Goal: Transaction & Acquisition: Book appointment/travel/reservation

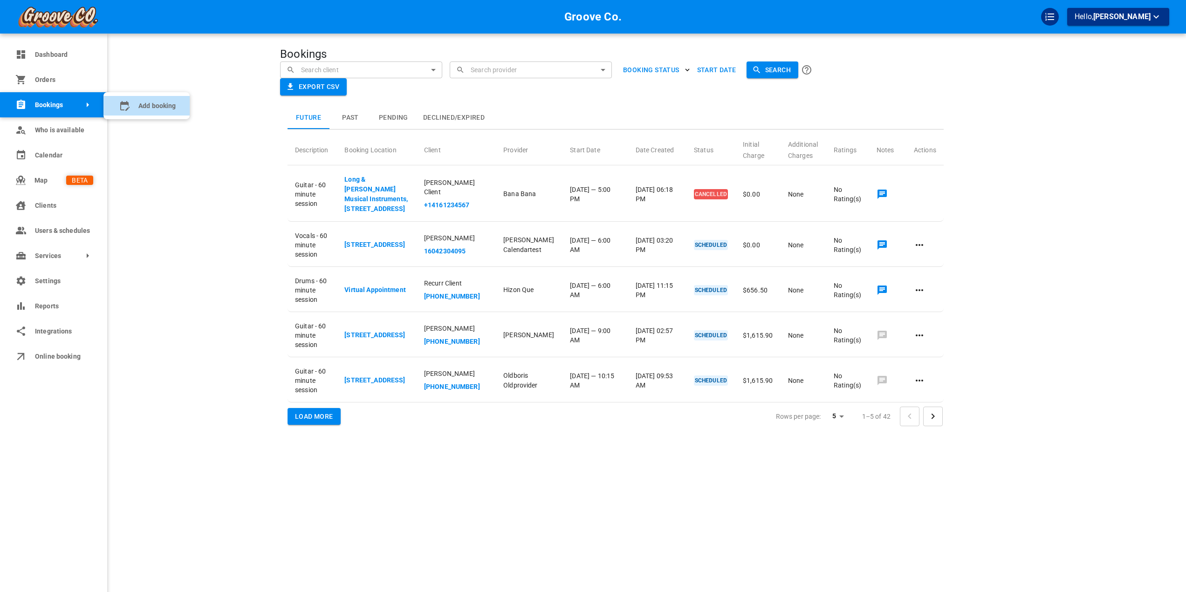
click at [114, 106] on booking "Add booking" at bounding box center [146, 106] width 86 height 20
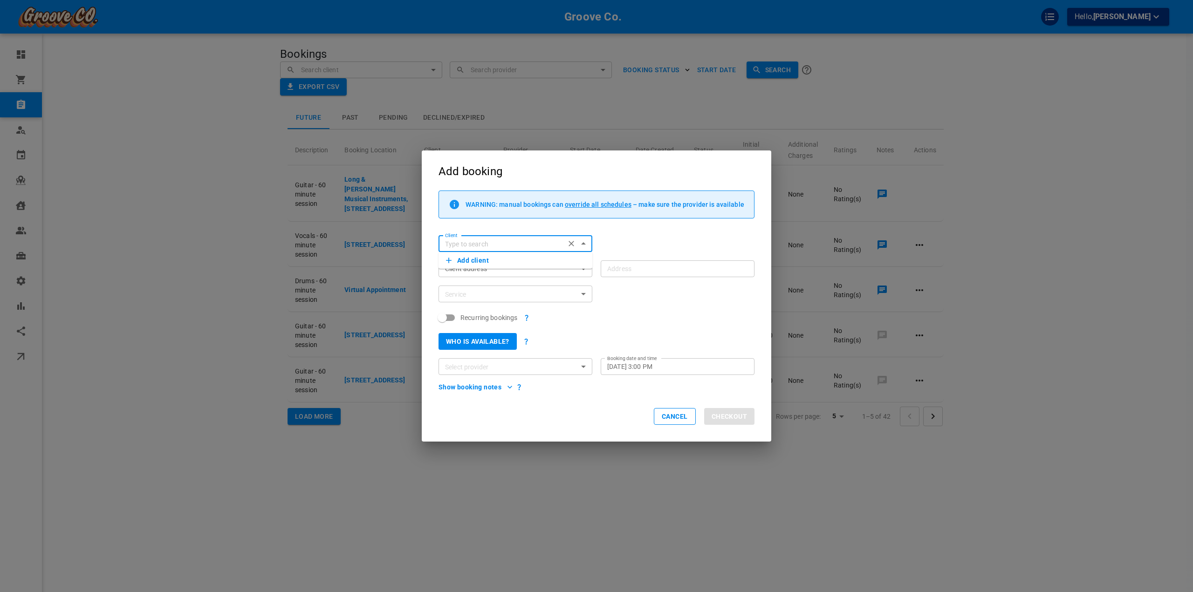
type input "b"
click at [468, 243] on input "Client" at bounding box center [507, 244] width 133 height 12
click at [496, 340] on span "[PERSON_NAME][EMAIL_ADDRESS][DOMAIN_NAME]" at bounding box center [515, 339] width 139 height 7
type input "[PERSON_NAME]"
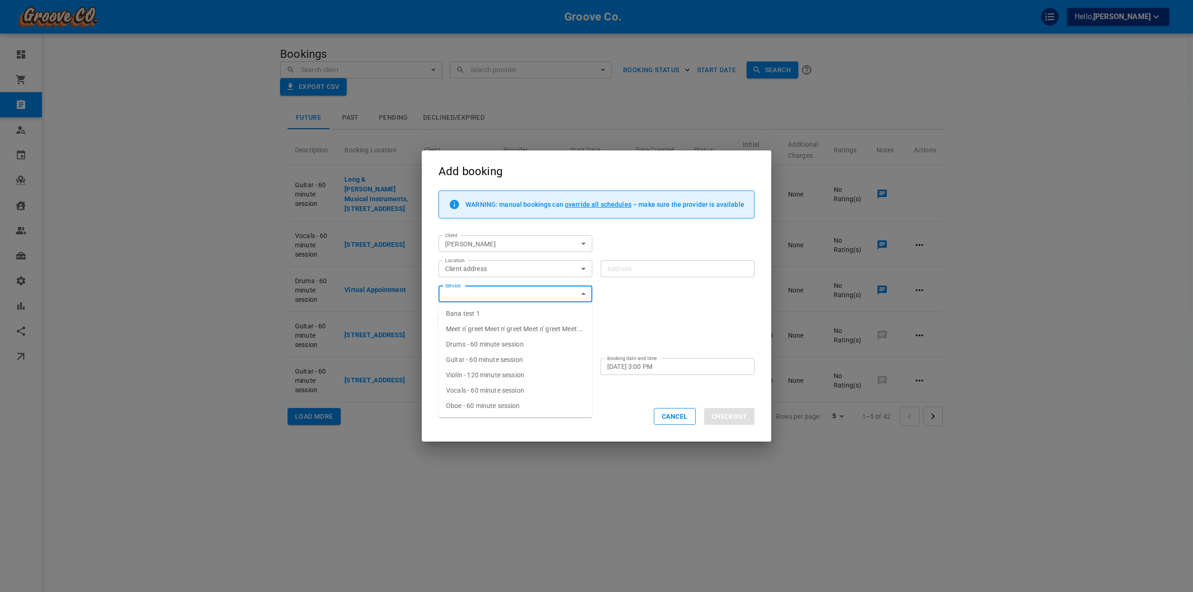
click at [498, 291] on input "Service" at bounding box center [507, 294] width 133 height 12
click at [498, 275] on div "Client address customerLocation Location" at bounding box center [515, 268] width 154 height 17
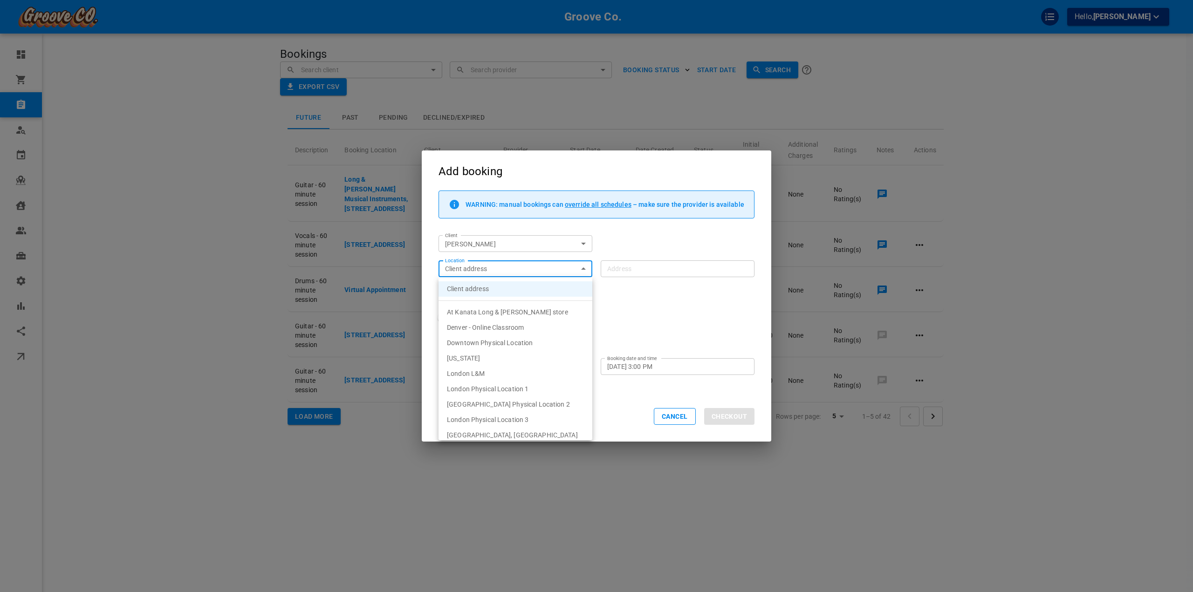
click at [498, 272] on body "Groove Co. Hello, [PERSON_NAME] Dashboard Orders Bookings Who is available Cale…" at bounding box center [596, 325] width 1193 height 650
click at [510, 387] on span "Ontario - Online Classroom" at bounding box center [486, 387] width 79 height 7
type input "6e318a5f-b474-4884-9de2-6ddc8f3e2a59"
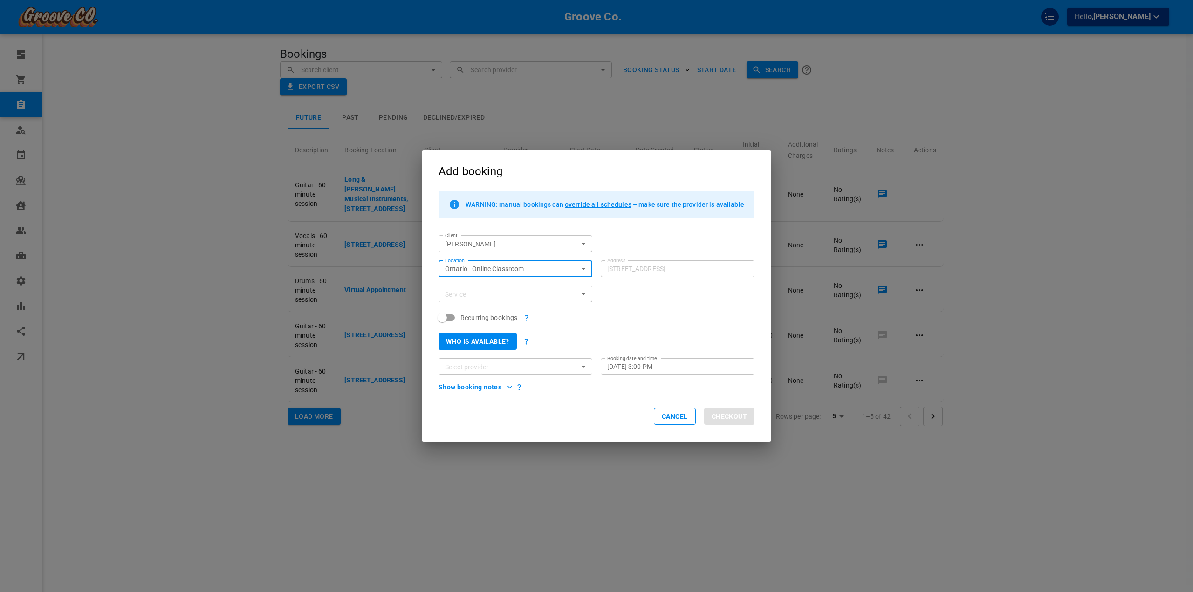
click at [665, 307] on div "Recurring bookings" at bounding box center [592, 313] width 324 height 22
click at [509, 294] on input "Service" at bounding box center [507, 294] width 133 height 12
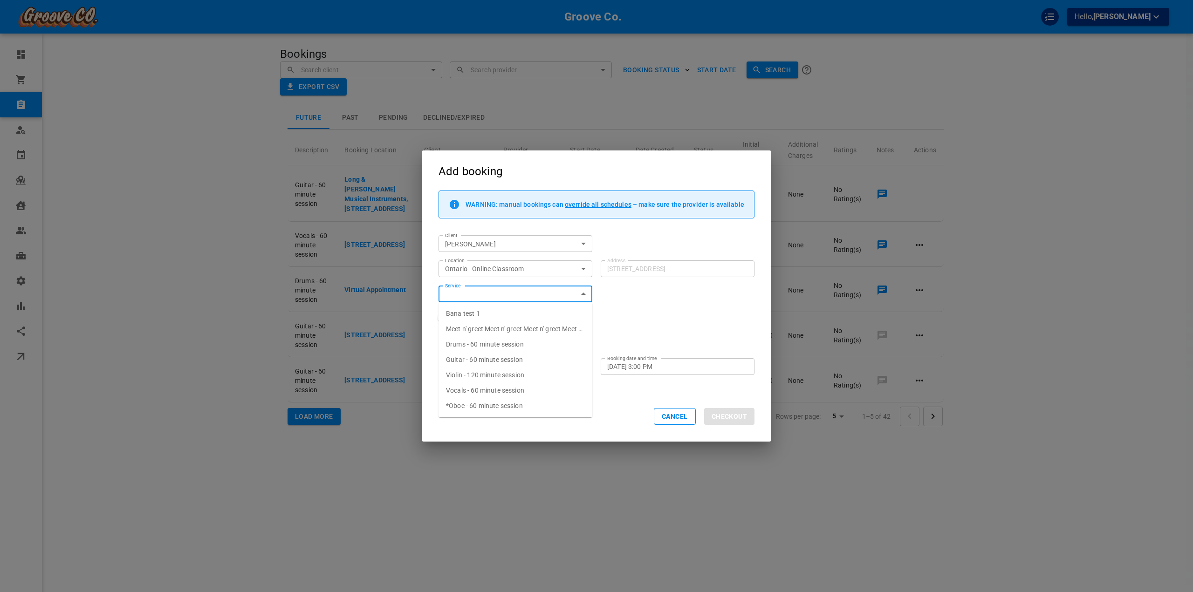
click at [504, 345] on span "Drums - 60 minute session" at bounding box center [485, 344] width 78 height 7
type input "Drums - 60 minute session"
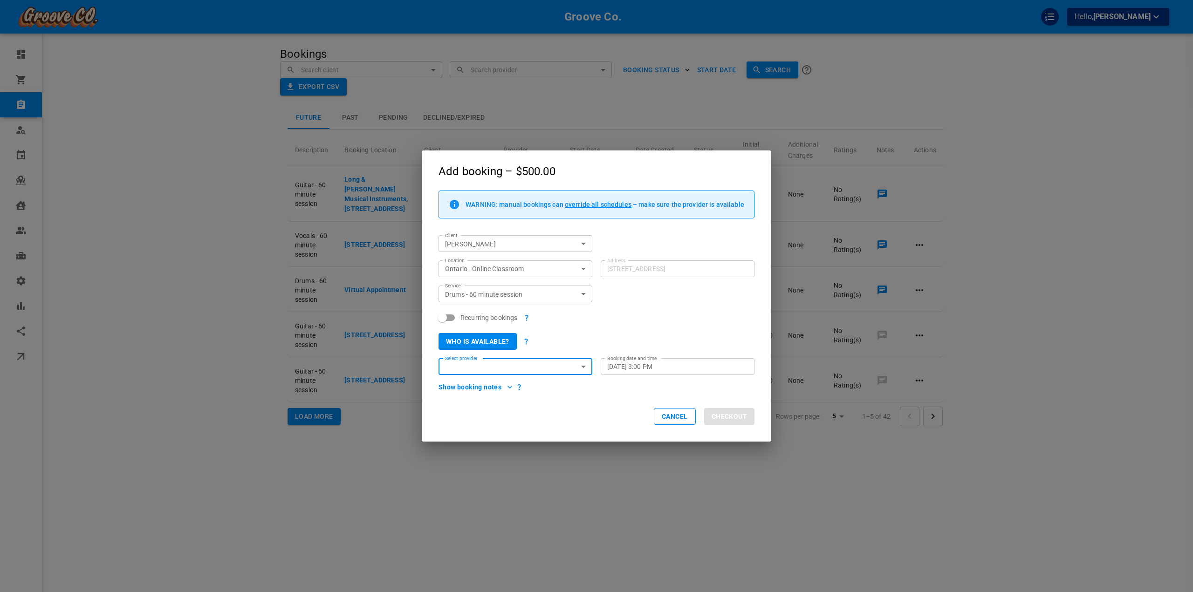
click at [655, 311] on div "Recurring bookings" at bounding box center [592, 313] width 324 height 22
click at [582, 340] on div "Who is available?" at bounding box center [592, 337] width 324 height 25
click at [646, 289] on div "Select package (optional) Select package (optional)" at bounding box center [678, 294] width 154 height 17
click at [591, 335] on div "Who is available?" at bounding box center [592, 337] width 324 height 25
click at [565, 368] on input "Select provider" at bounding box center [507, 367] width 133 height 12
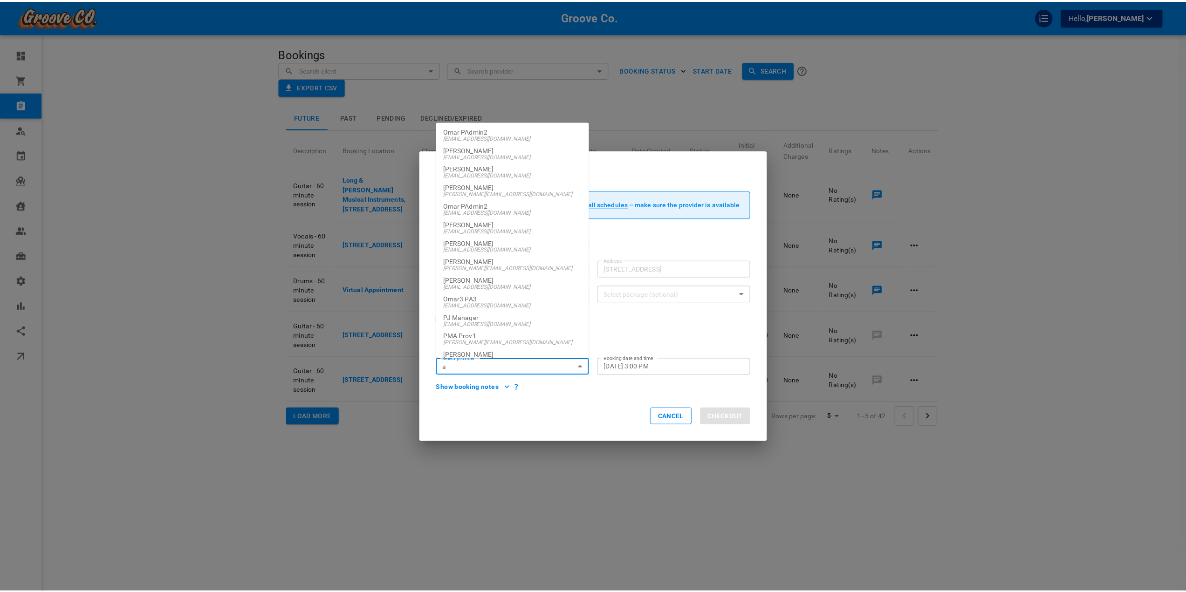
scroll to position [0, 0]
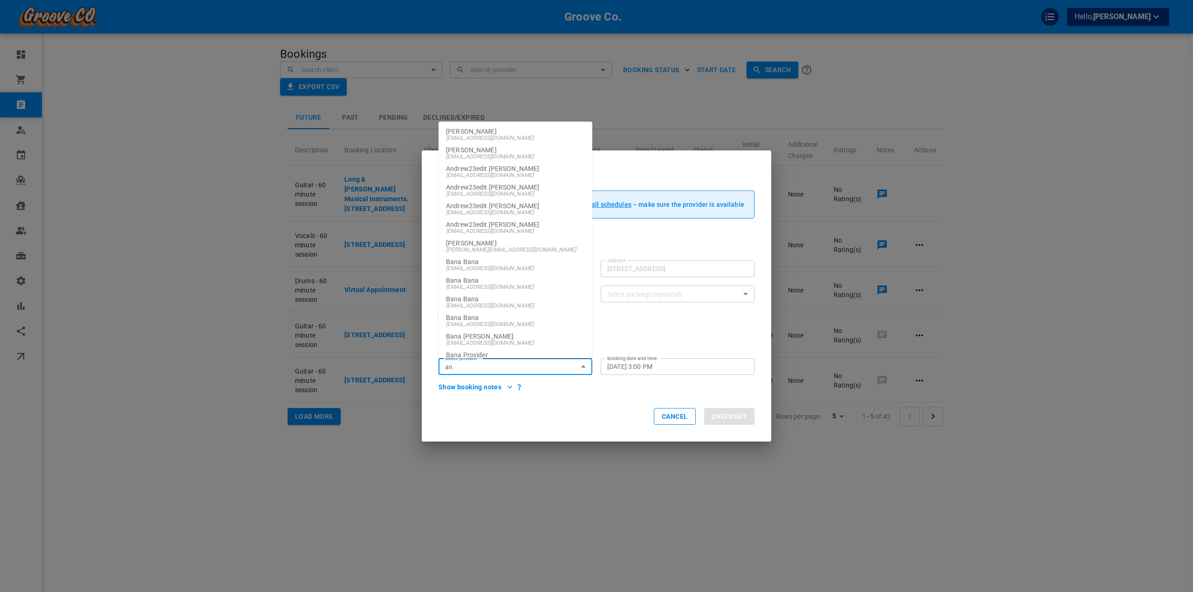
click at [509, 253] on li "[PERSON_NAME] [PERSON_NAME][EMAIL_ADDRESS][DOMAIN_NAME]" at bounding box center [515, 246] width 154 height 19
type input "[PERSON_NAME]"
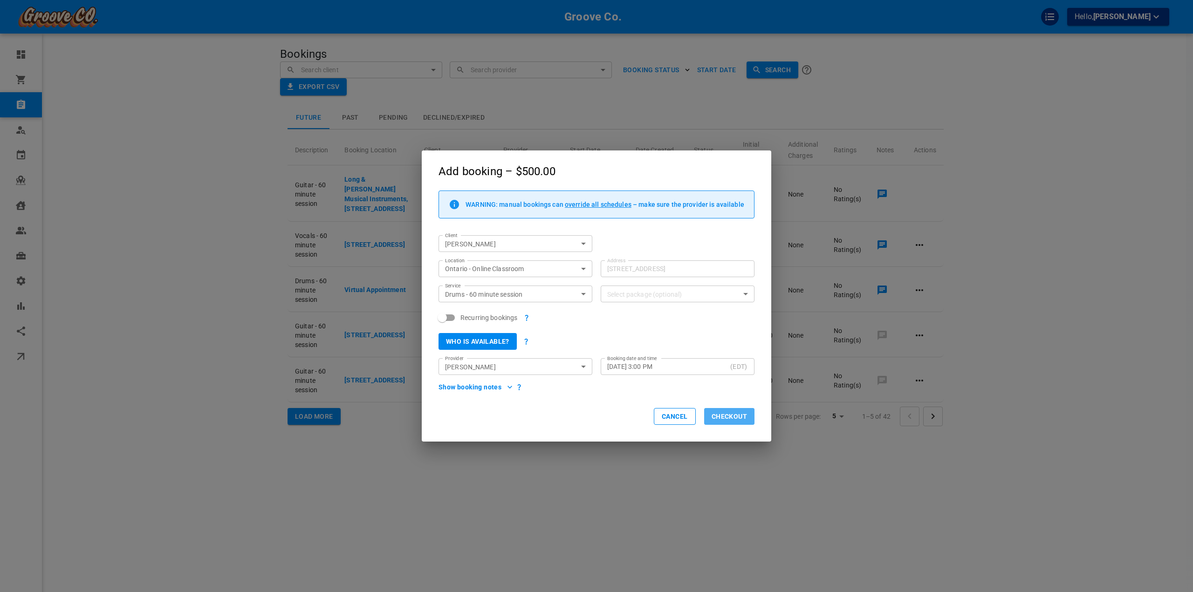
click at [748, 412] on button "Checkout" at bounding box center [729, 416] width 50 height 17
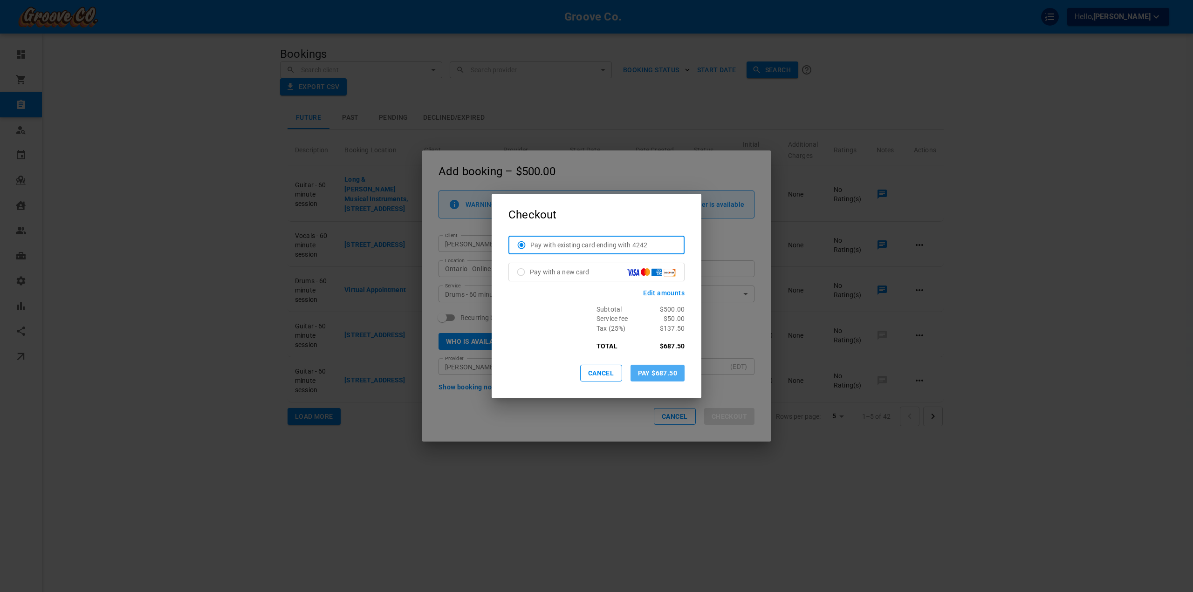
click at [671, 375] on button "Pay $687.50" at bounding box center [657, 373] width 54 height 17
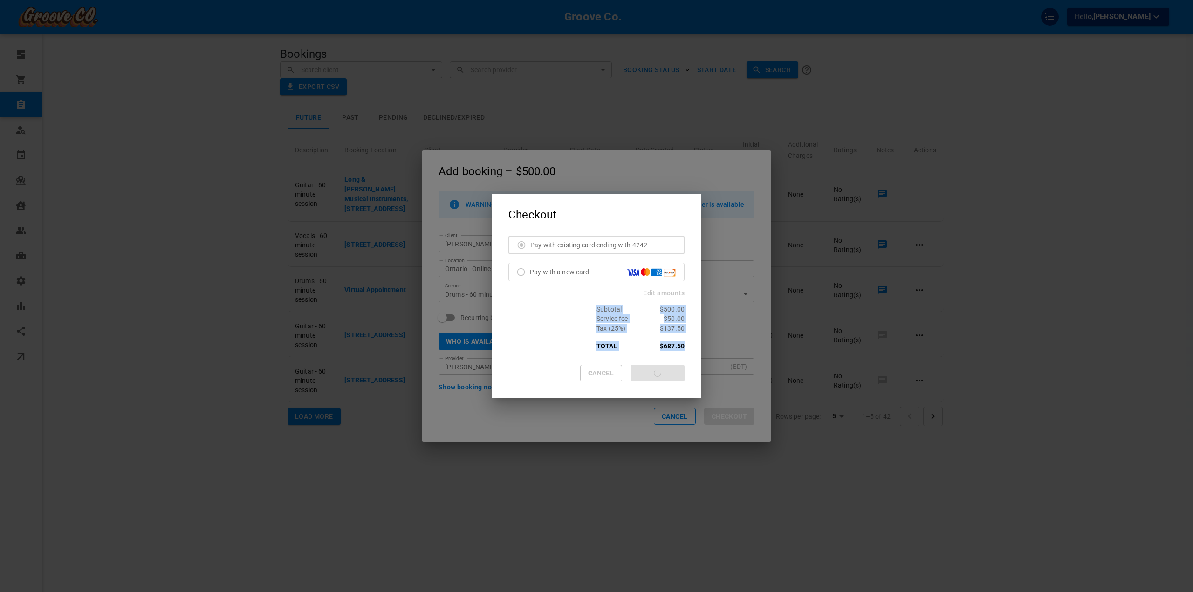
drag, startPoint x: 596, startPoint y: 309, endPoint x: 689, endPoint y: 344, distance: 99.5
click at [689, 344] on div "Pay with existing card ending with 4242 Pay with a new card Edit amounts Subtot…" at bounding box center [597, 294] width 210 height 116
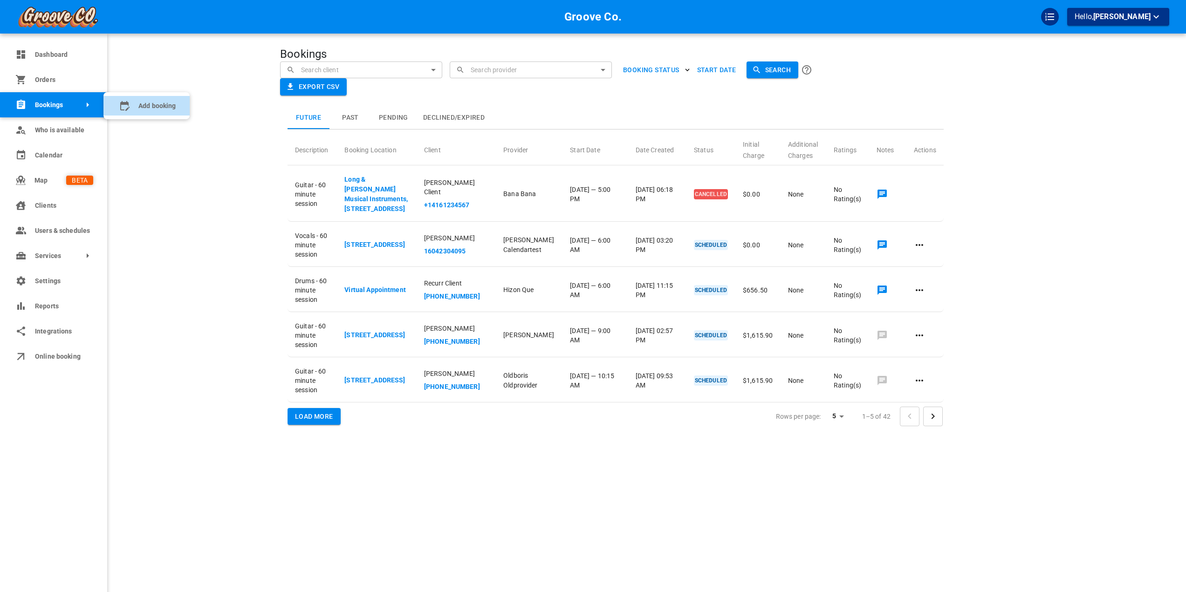
click at [132, 104] on booking "Add booking" at bounding box center [146, 106] width 86 height 20
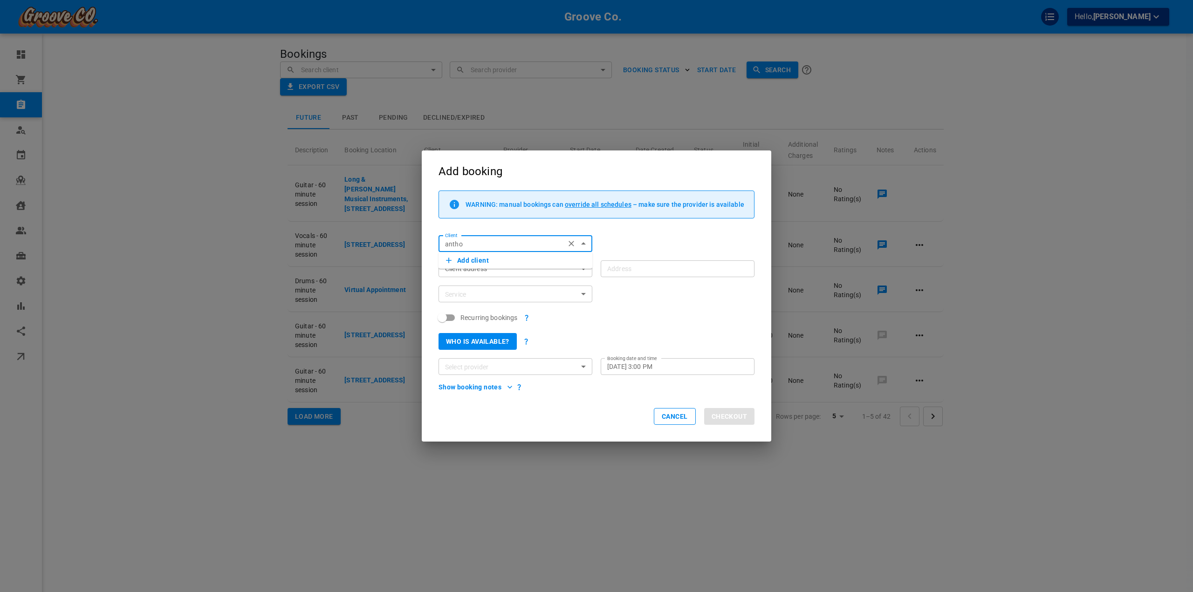
type input "anth"
click at [556, 244] on input "Client" at bounding box center [507, 244] width 133 height 12
click at [534, 255] on p "Ontario2 Client2" at bounding box center [515, 258] width 139 height 7
type input "Ontario2 Client2"
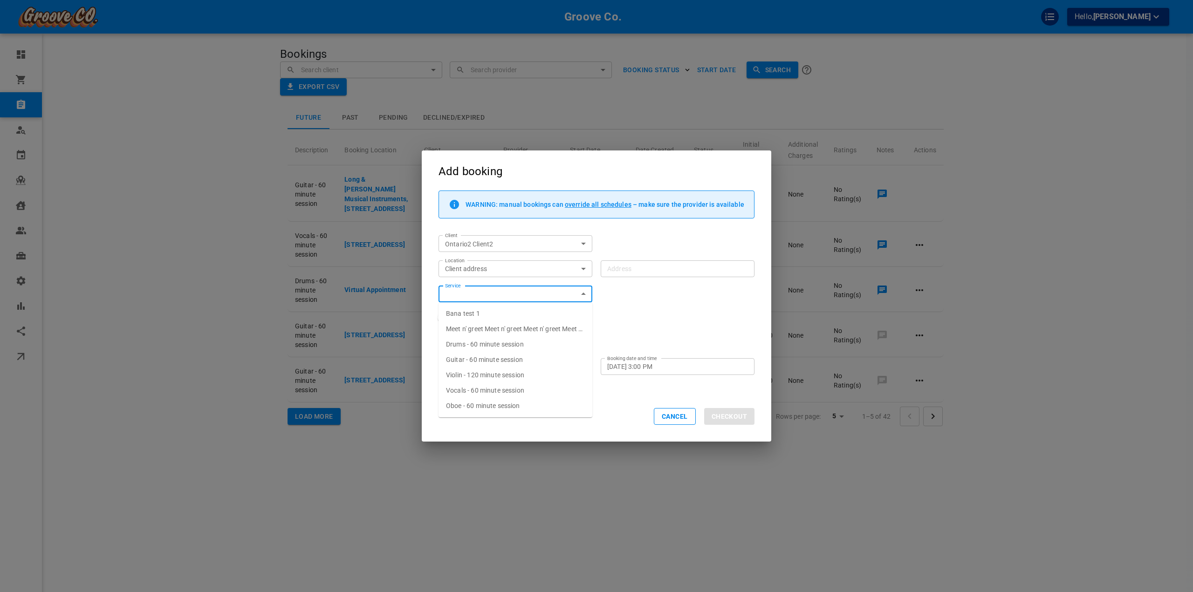
click at [529, 347] on li "Drums - 60 minute session" at bounding box center [515, 344] width 154 height 15
type input "Drums - 60 minute session"
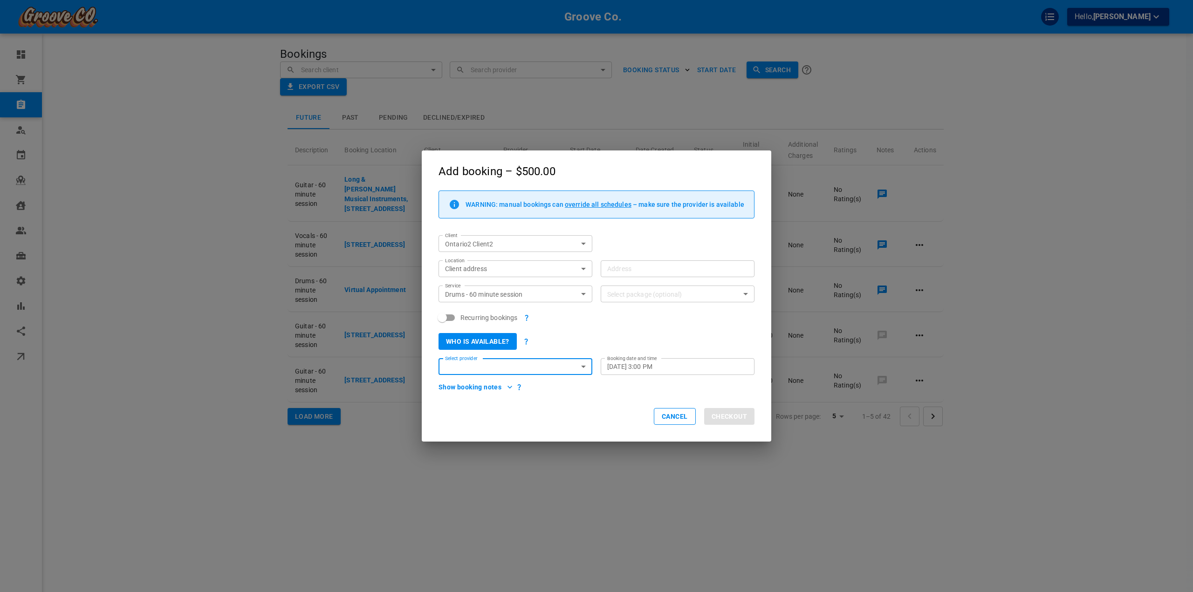
click at [643, 294] on input "Select package (optional)" at bounding box center [669, 294] width 133 height 12
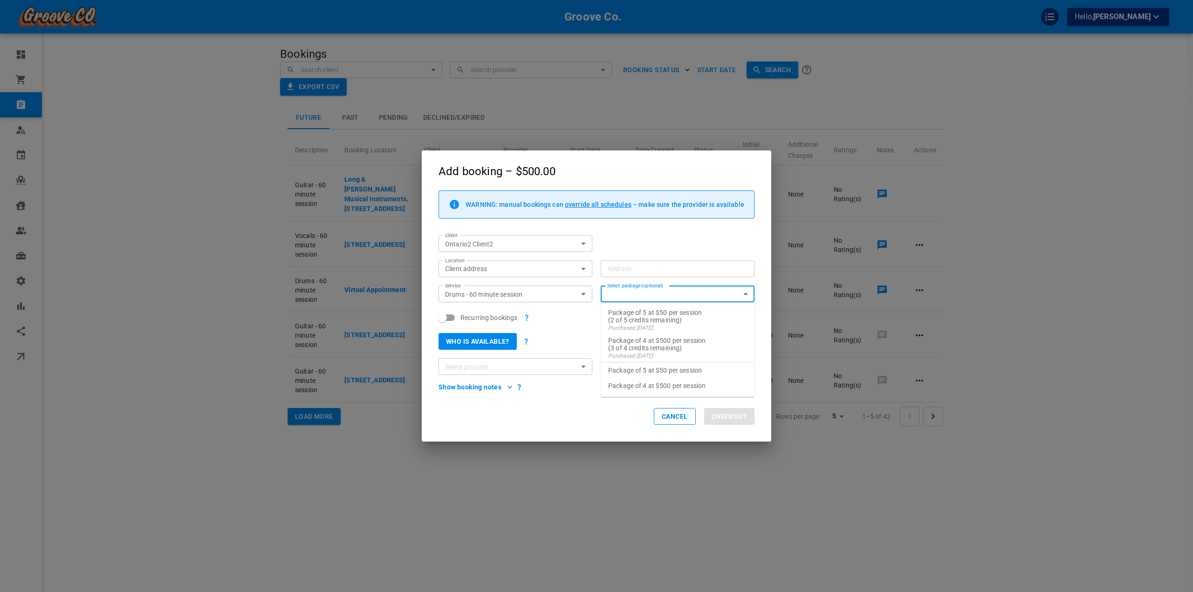
click at [661, 386] on p "Package of 4 at $500 per session" at bounding box center [677, 385] width 139 height 7
checkbox input "true"
type input "Package of 4 at $500 per session"
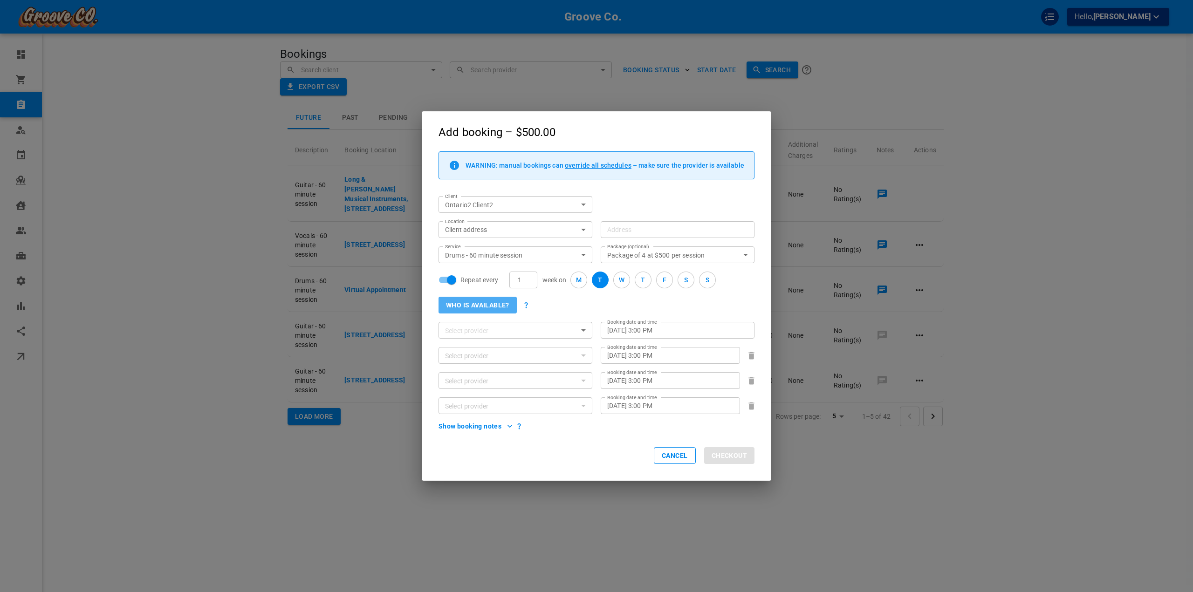
click at [500, 306] on button "Who is available?" at bounding box center [477, 305] width 78 height 17
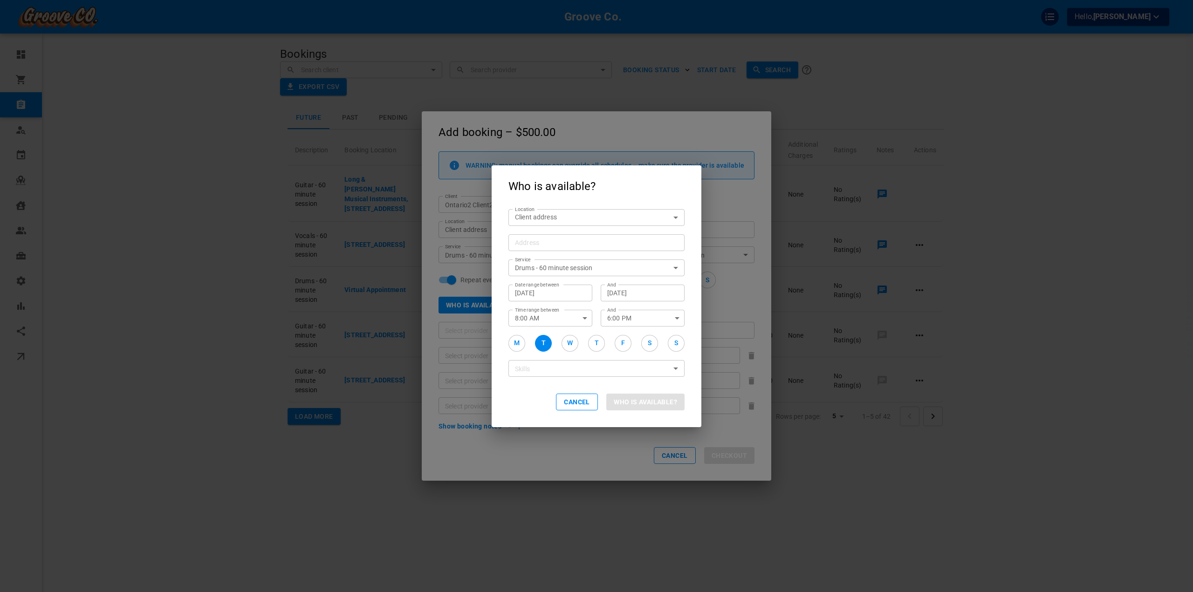
click at [562, 241] on input "Address Address" at bounding box center [592, 243] width 162 height 12
click at [570, 243] on input "Address Address" at bounding box center [592, 243] width 162 height 12
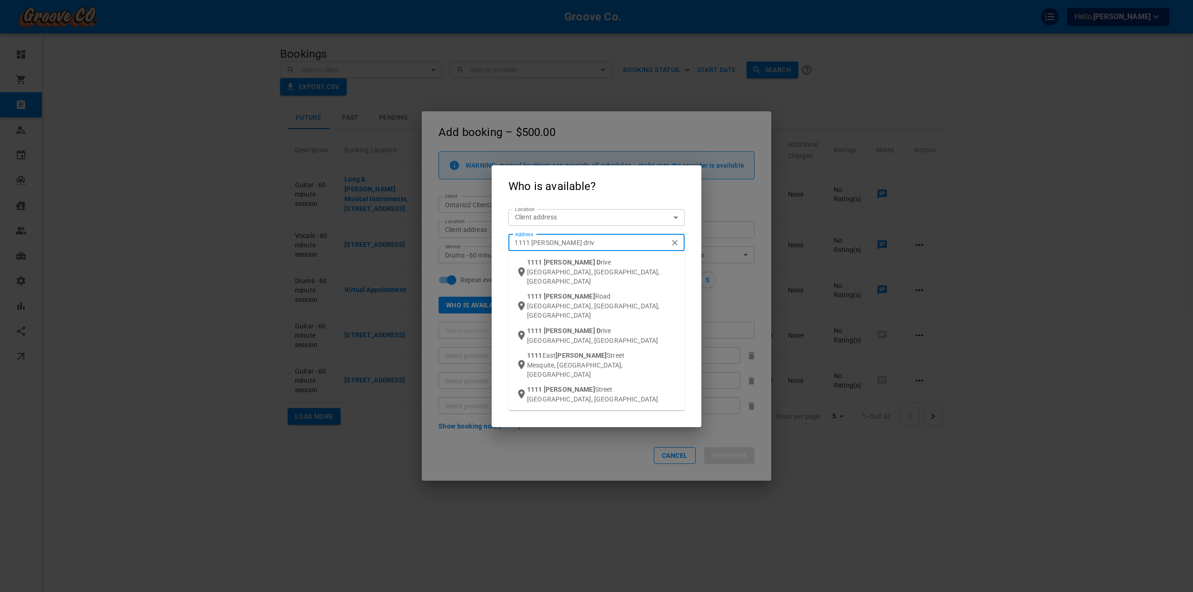
type input "[STREET_ADDRESS][PERSON_NAME]"
click at [583, 262] on div "[STREET_ADDRESS][PERSON_NAME]" at bounding box center [602, 272] width 150 height 28
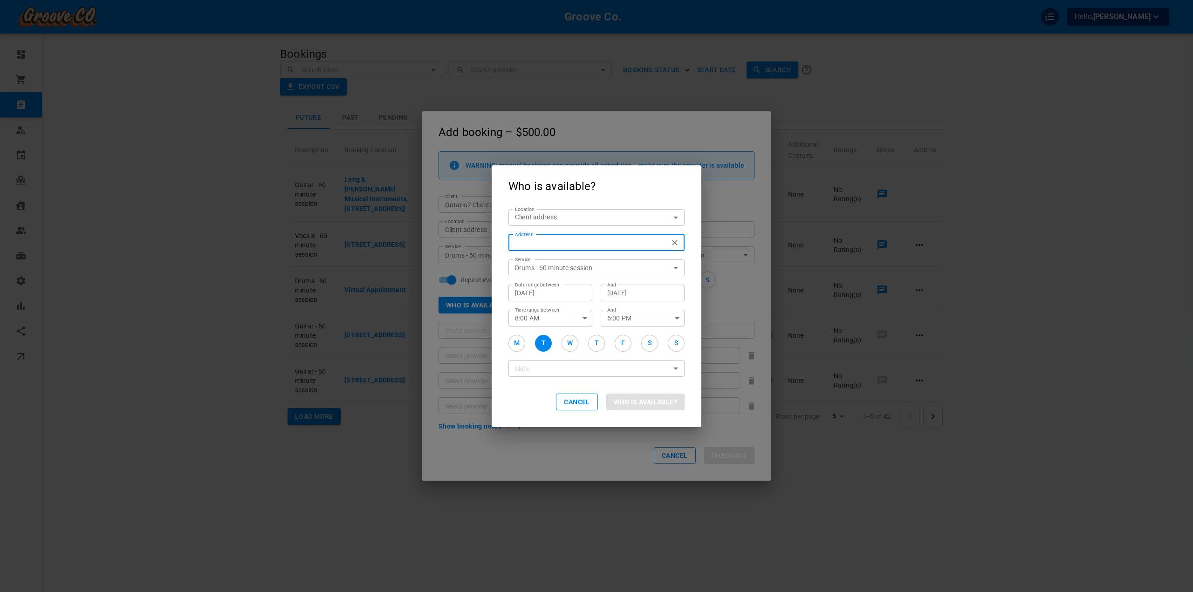
type input "[STREET_ADDRESS][PERSON_NAME]"
click at [643, 413] on div "Cancel Who is available?" at bounding box center [597, 402] width 210 height 49
click at [647, 403] on button "Who is available?" at bounding box center [645, 402] width 78 height 17
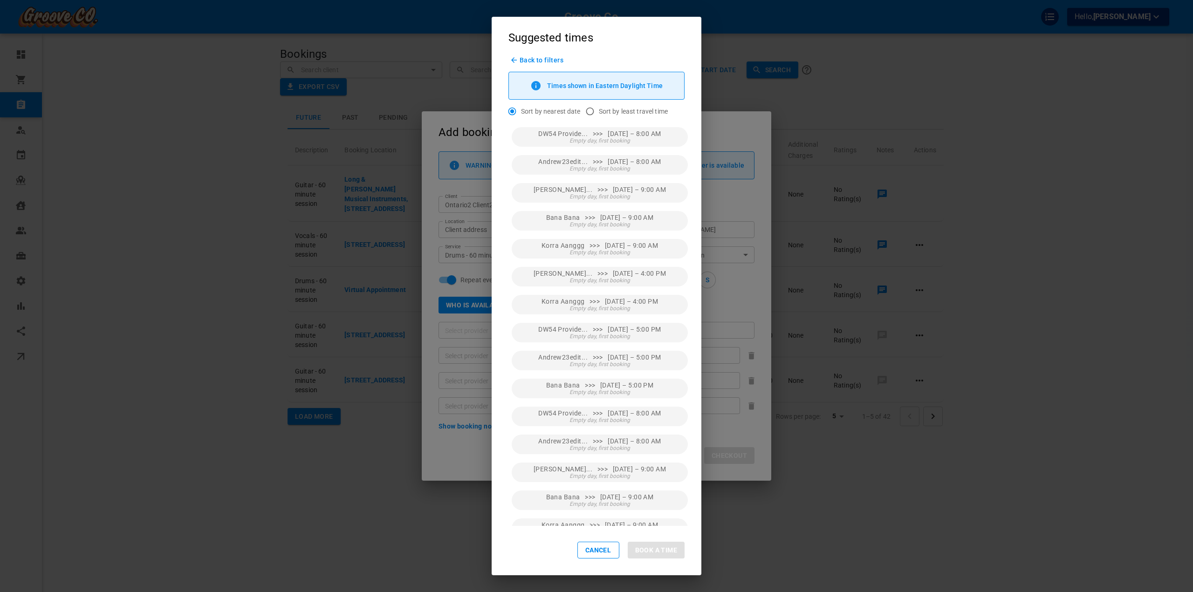
click at [599, 116] on span "Sort by least travel time" at bounding box center [633, 111] width 69 height 9
click at [599, 116] on input "Sort by least travel time" at bounding box center [590, 112] width 18 height 18
radio input "true"
click at [625, 144] on button "DW54 Provide... >>> [DATE] – 8:00 AM Empty day, first booking" at bounding box center [600, 137] width 176 height 20
click at [666, 550] on button "Book DW54" at bounding box center [657, 550] width 53 height 17
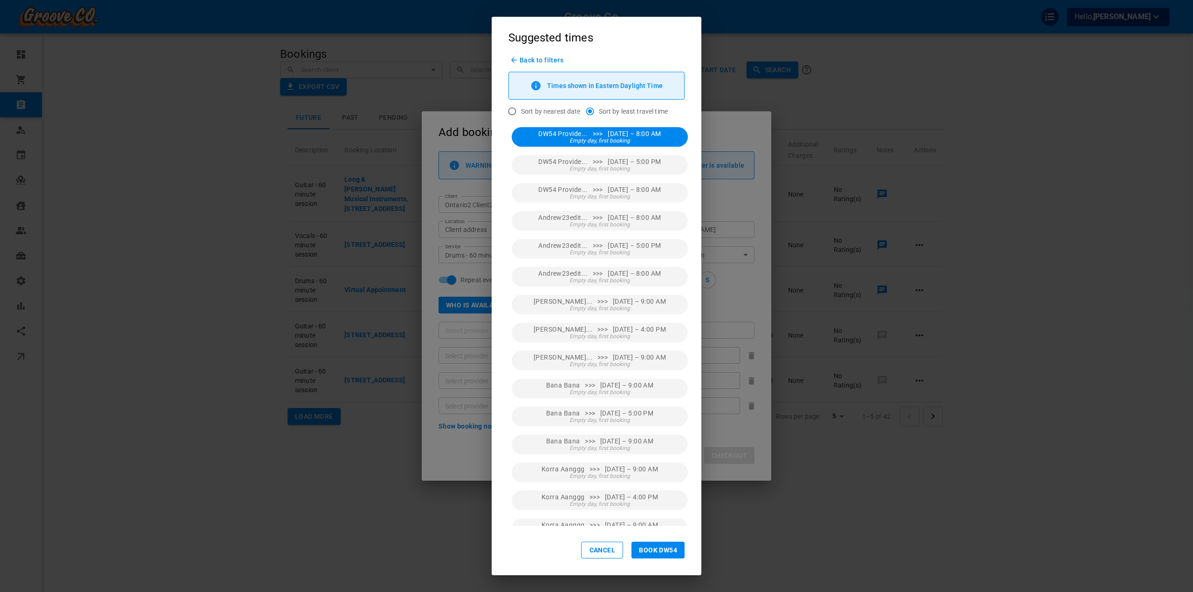
type input "DW54 Provideredit"
type input "[DATE] 8:00 AM"
type input "DW54 Provideredit"
type input "[DATE] 8:00 AM"
type input "DW54 Provideredit"
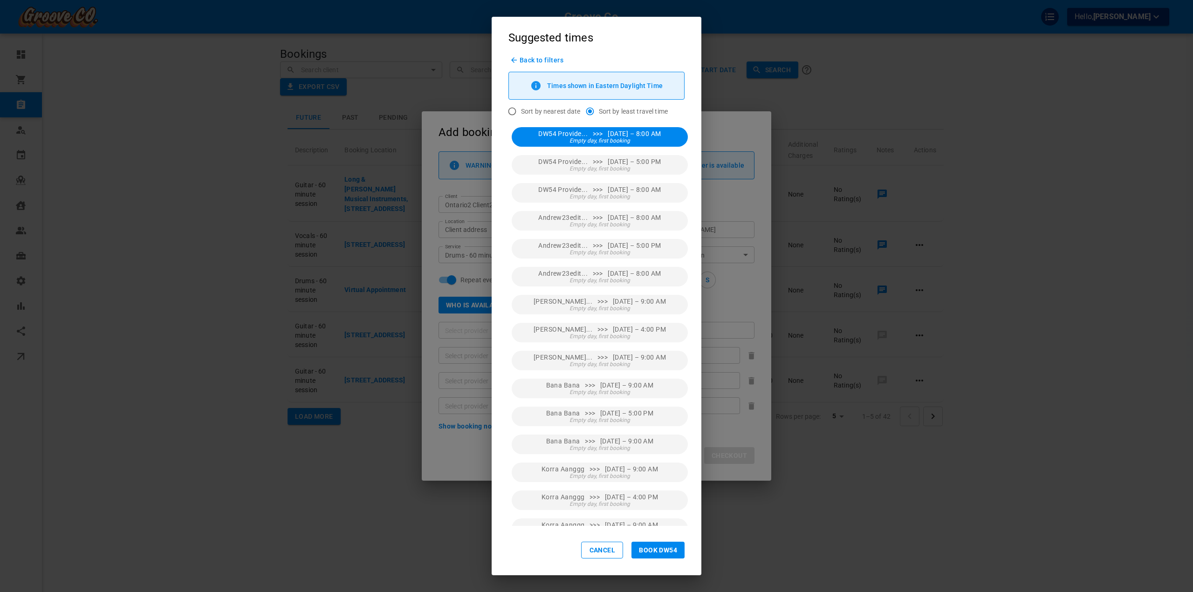
type input "[DATE] 8:00 AM"
type input "DW54 Provideredit"
type input "[DATE] 7:00 AM"
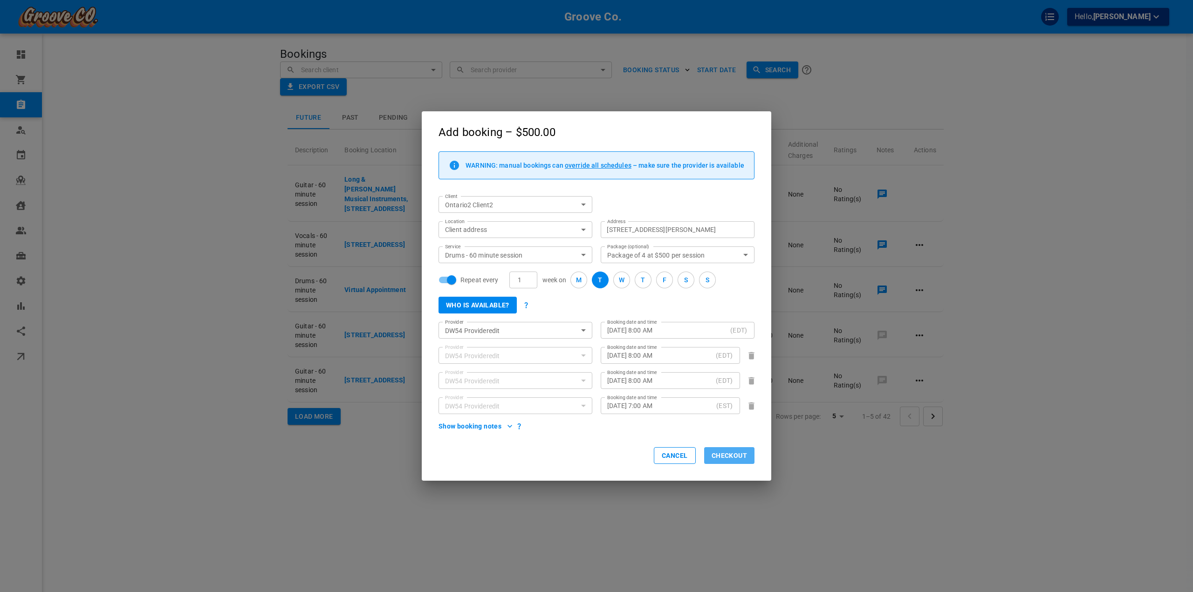
click at [718, 462] on button "Checkout" at bounding box center [729, 455] width 50 height 17
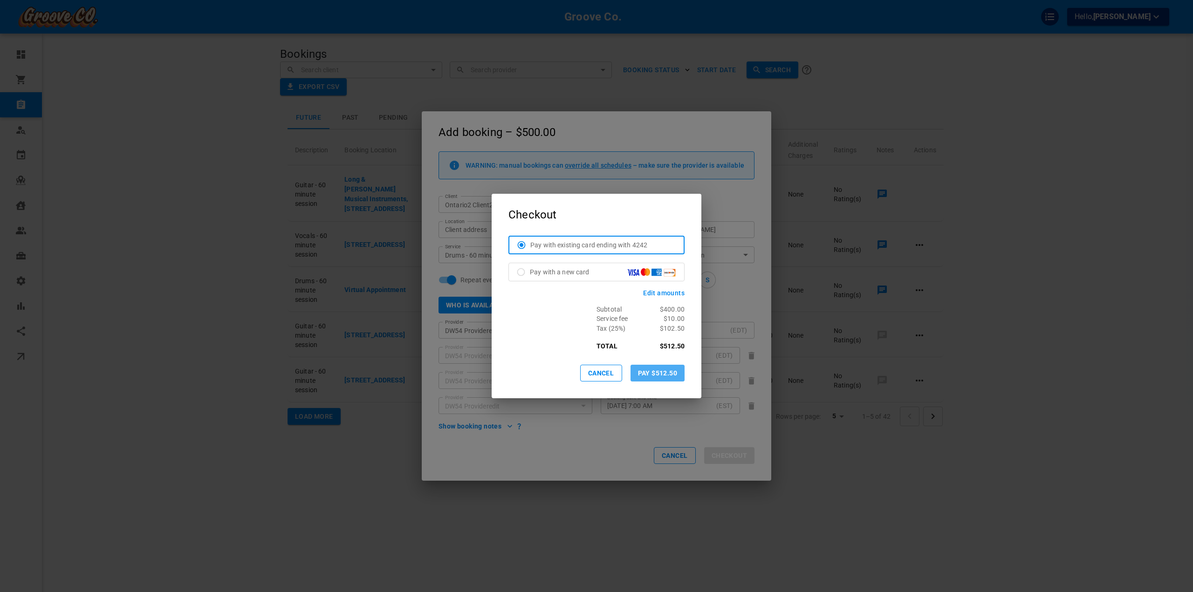
click at [653, 369] on button "Pay $512.50" at bounding box center [657, 373] width 54 height 17
checkbox input "false"
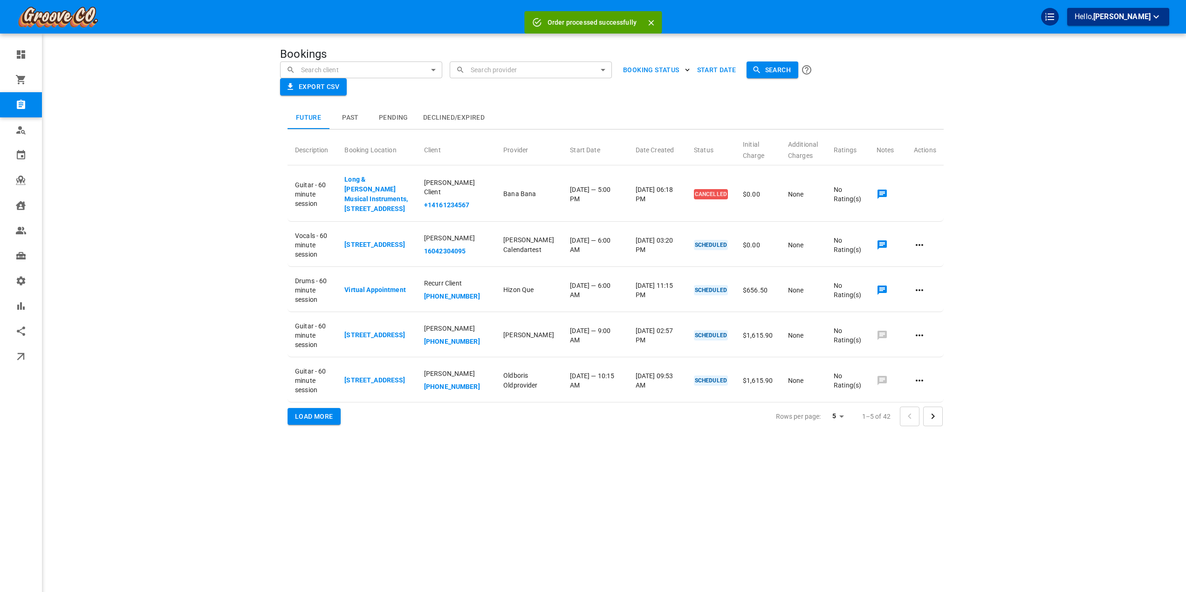
click at [248, 173] on div "Future Past Pending Declined/Expired Description Booking Location Client Provid…" at bounding box center [597, 249] width 708 height 382
click at [159, 112] on div "Groove Co. Hello, [PERSON_NAME]" at bounding box center [171, 310] width 218 height 592
